Goal: Information Seeking & Learning: Compare options

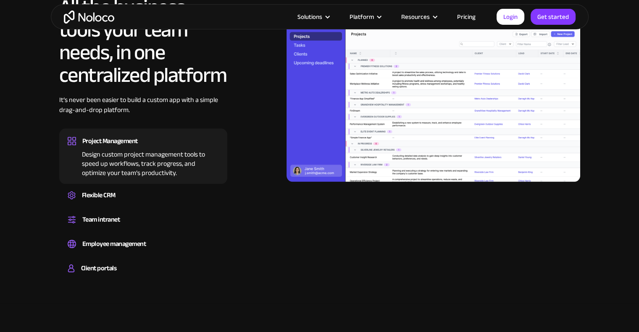
scroll to position [840, 0]
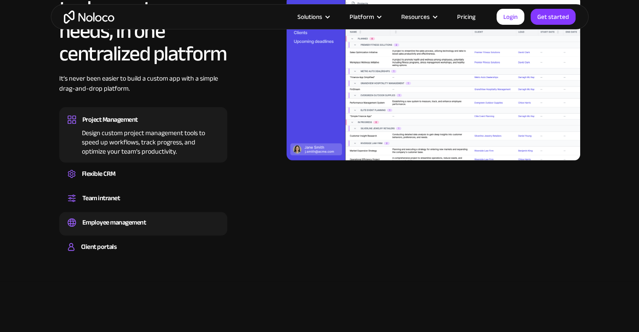
click at [105, 223] on div "Employee management" at bounding box center [114, 222] width 64 height 13
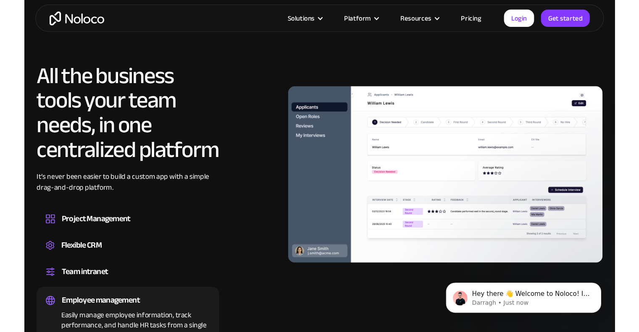
scroll to position [756, 0]
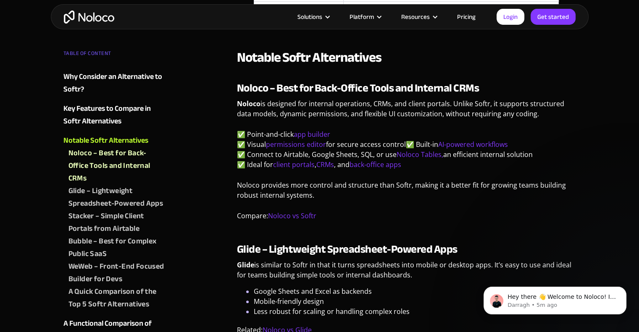
scroll to position [873, 0]
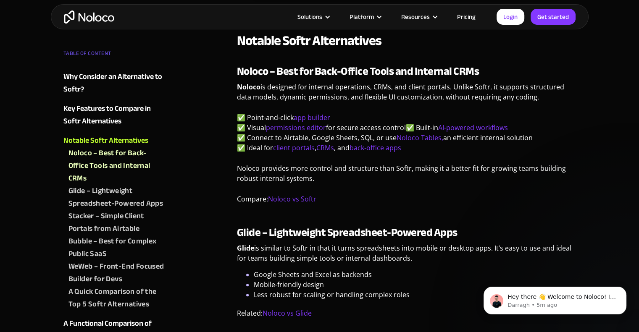
click at [94, 202] on div "Glide – Lightweight Spreadsheet-Powered Apps" at bounding box center [116, 197] width 97 height 25
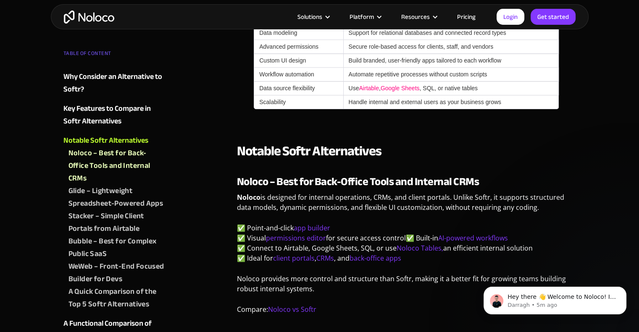
scroll to position [796, 0]
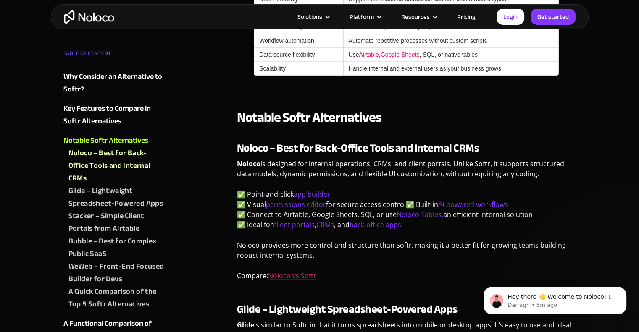
click at [291, 273] on link "Noloco vs Softr" at bounding box center [292, 275] width 48 height 9
